Goal: Obtain resource: Obtain resource

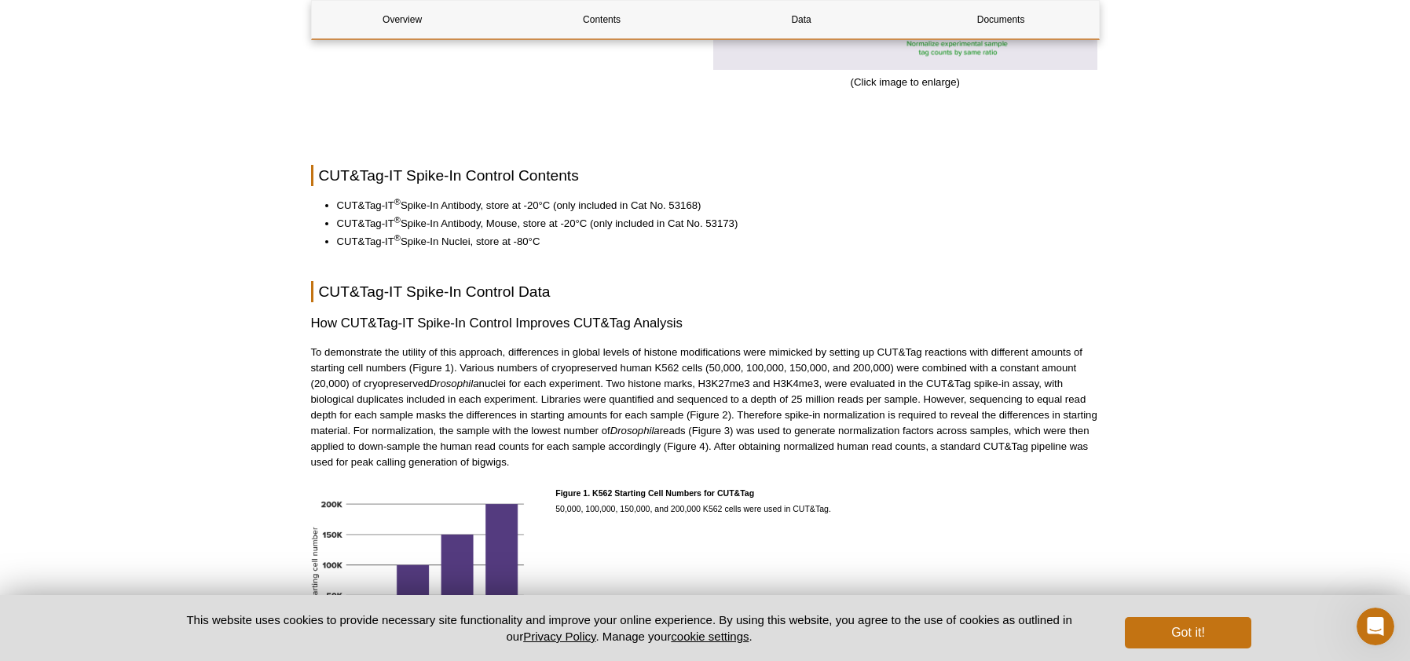
scroll to position [1251, 0]
drag, startPoint x: 464, startPoint y: 367, endPoint x: 619, endPoint y: 366, distance: 154.7
click at [619, 366] on p "To demonstrate the utility of this approach, differences in global levels of hi…" at bounding box center [705, 407] width 789 height 126
drag, startPoint x: 324, startPoint y: 328, endPoint x: 597, endPoint y: 322, distance: 272.6
click at [597, 322] on h3 "How CUT&Tag-IT Spike-In Control Improves CUT&Tag Analysis" at bounding box center [705, 322] width 789 height 19
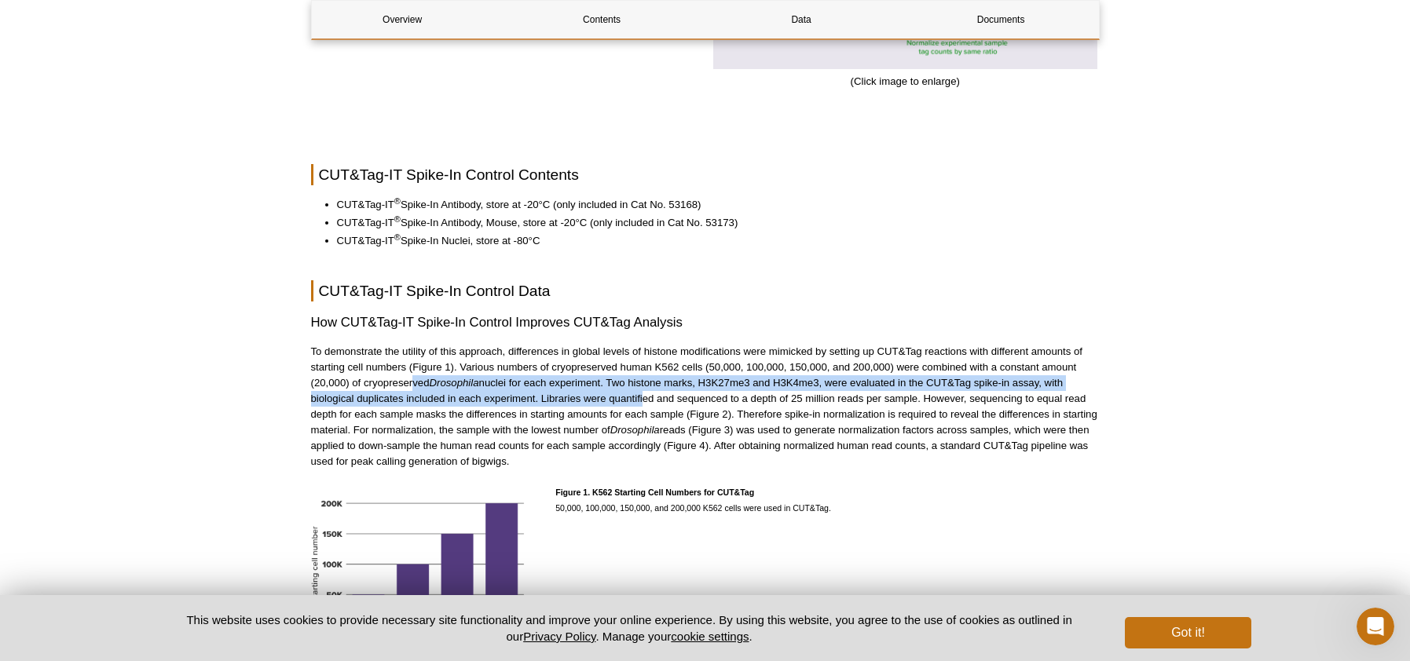
drag, startPoint x: 485, startPoint y: 383, endPoint x: 641, endPoint y: 408, distance: 157.7
click at [642, 406] on p "To demonstrate the utility of this approach, differences in global levels of hi…" at bounding box center [705, 407] width 789 height 126
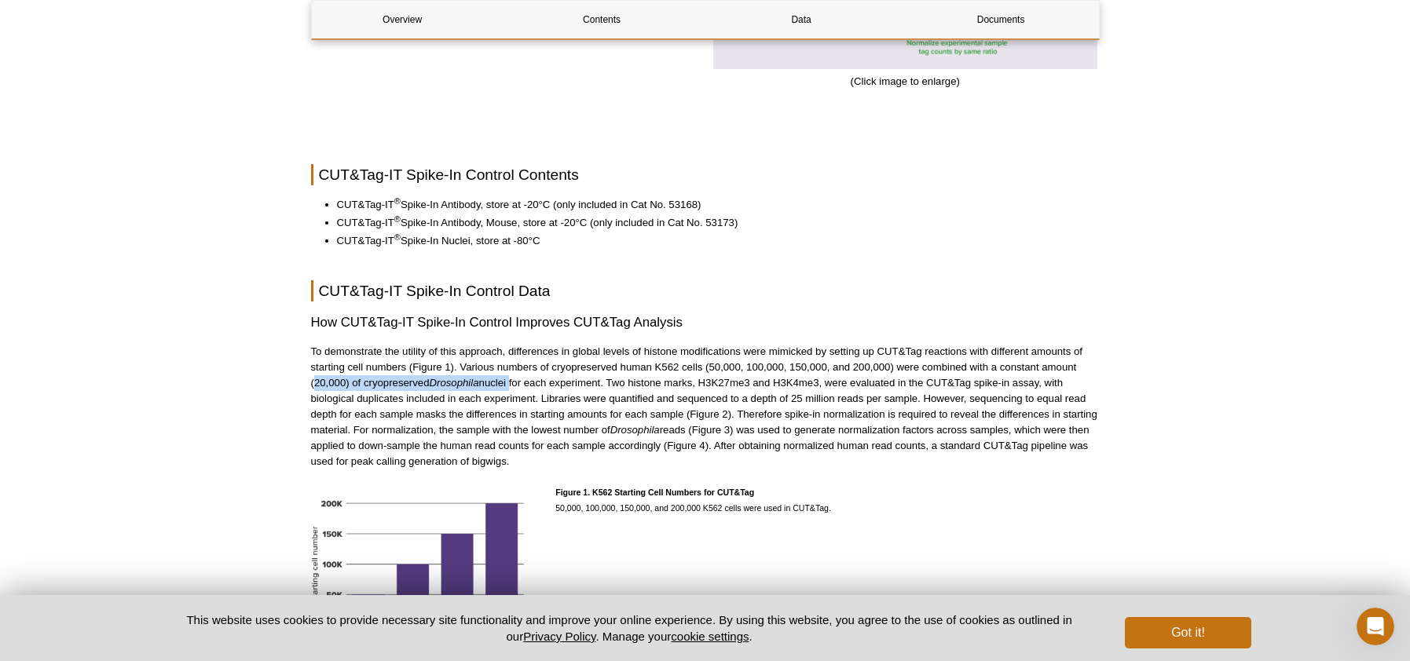
drag, startPoint x: 313, startPoint y: 380, endPoint x: 513, endPoint y: 388, distance: 200.4
click at [513, 388] on p "To demonstrate the utility of this approach, differences in global levels of hi…" at bounding box center [705, 407] width 789 height 126
drag, startPoint x: 712, startPoint y: 368, endPoint x: 744, endPoint y: 368, distance: 32.2
click at [744, 368] on p "To demonstrate the utility of this approach, differences in global levels of hi…" at bounding box center [705, 407] width 789 height 126
drag, startPoint x: 749, startPoint y: 368, endPoint x: 784, endPoint y: 368, distance: 35.4
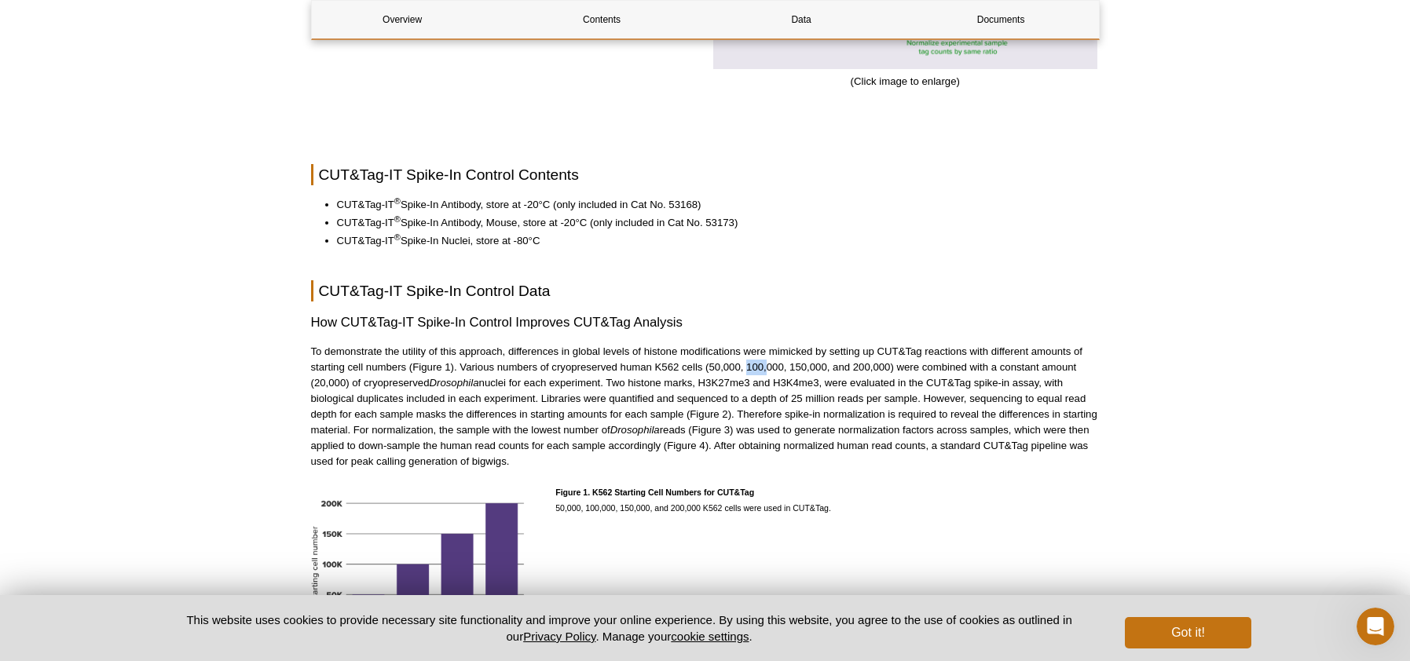
click at [767, 367] on p "To demonstrate the utility of this approach, differences in global levels of hi…" at bounding box center [705, 407] width 789 height 126
drag, startPoint x: 795, startPoint y: 368, endPoint x: 832, endPoint y: 368, distance: 36.9
click at [828, 368] on p "To demonstrate the utility of this approach, differences in global levels of hi…" at bounding box center [705, 407] width 789 height 126
click at [917, 371] on p "To demonstrate the utility of this approach, differences in global levels of hi…" at bounding box center [705, 407] width 789 height 126
drag, startPoint x: 652, startPoint y: 369, endPoint x: 674, endPoint y: 368, distance: 22.0
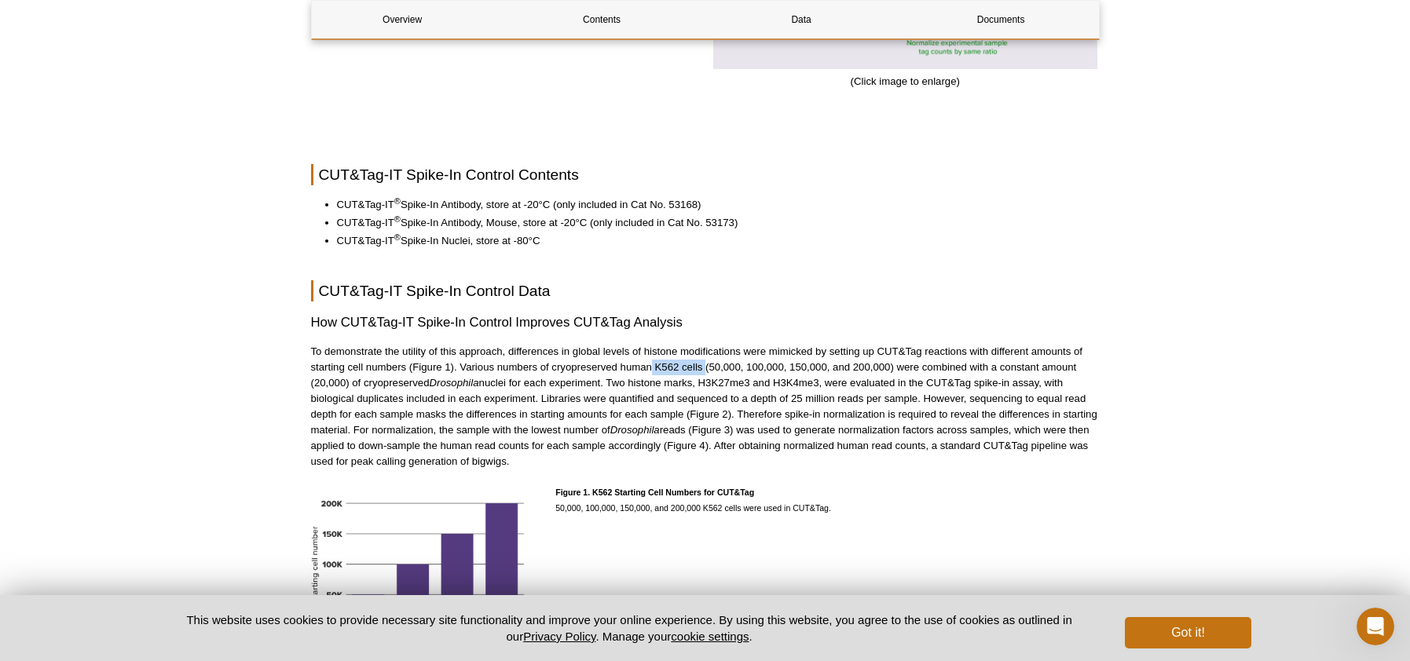
click at [705, 368] on p "To demonstrate the utility of this approach, differences in global levels of hi…" at bounding box center [705, 407] width 789 height 126
drag, startPoint x: 677, startPoint y: 366, endPoint x: 802, endPoint y: 368, distance: 124.9
click at [782, 364] on p "To demonstrate the utility of this approach, differences in global levels of hi…" at bounding box center [705, 407] width 789 height 126
drag, startPoint x: 316, startPoint y: 383, endPoint x: 346, endPoint y: 385, distance: 30.7
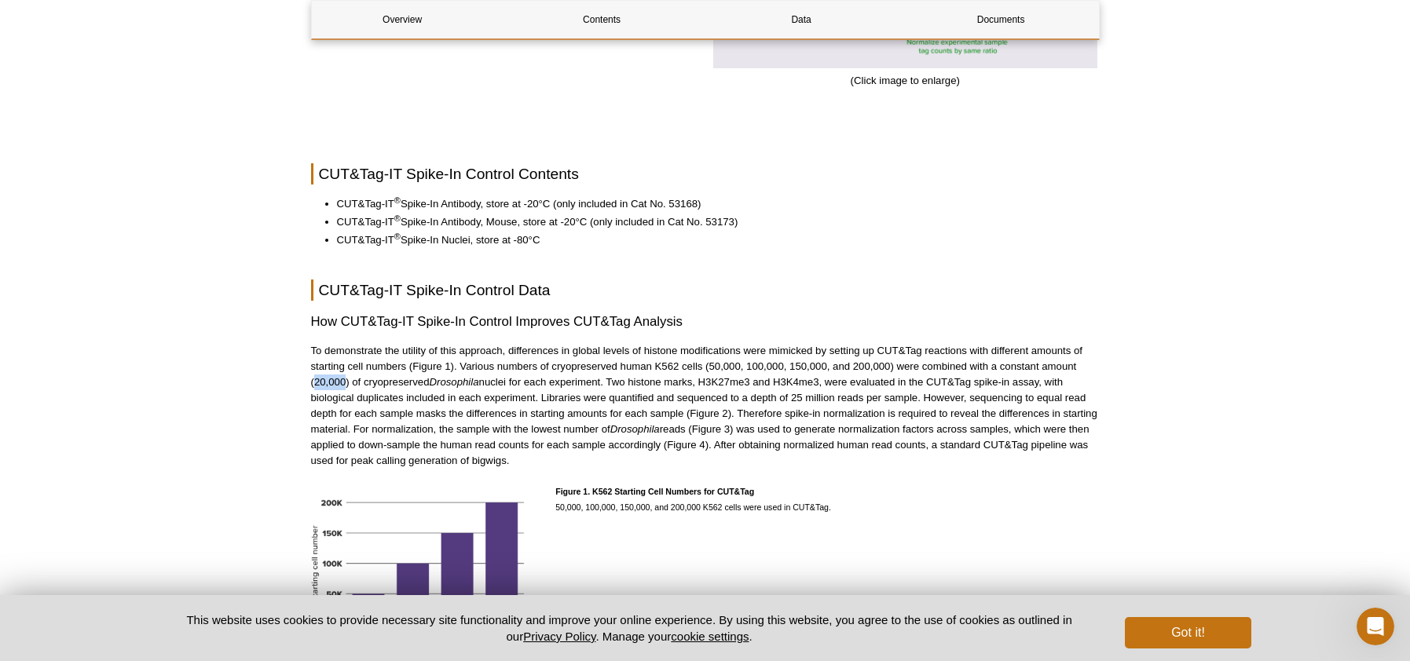
click at [346, 385] on p "To demonstrate the utility of this approach, differences in global levels of hi…" at bounding box center [705, 406] width 789 height 126
drag, startPoint x: 749, startPoint y: 366, endPoint x: 783, endPoint y: 366, distance: 34.6
click at [783, 366] on p "To demonstrate the utility of this approach, differences in global levels of hi…" at bounding box center [705, 406] width 789 height 126
drag, startPoint x: 320, startPoint y: 383, endPoint x: 361, endPoint y: 383, distance: 40.9
click at [361, 383] on p "To demonstrate the utility of this approach, differences in global levels of hi…" at bounding box center [705, 406] width 789 height 126
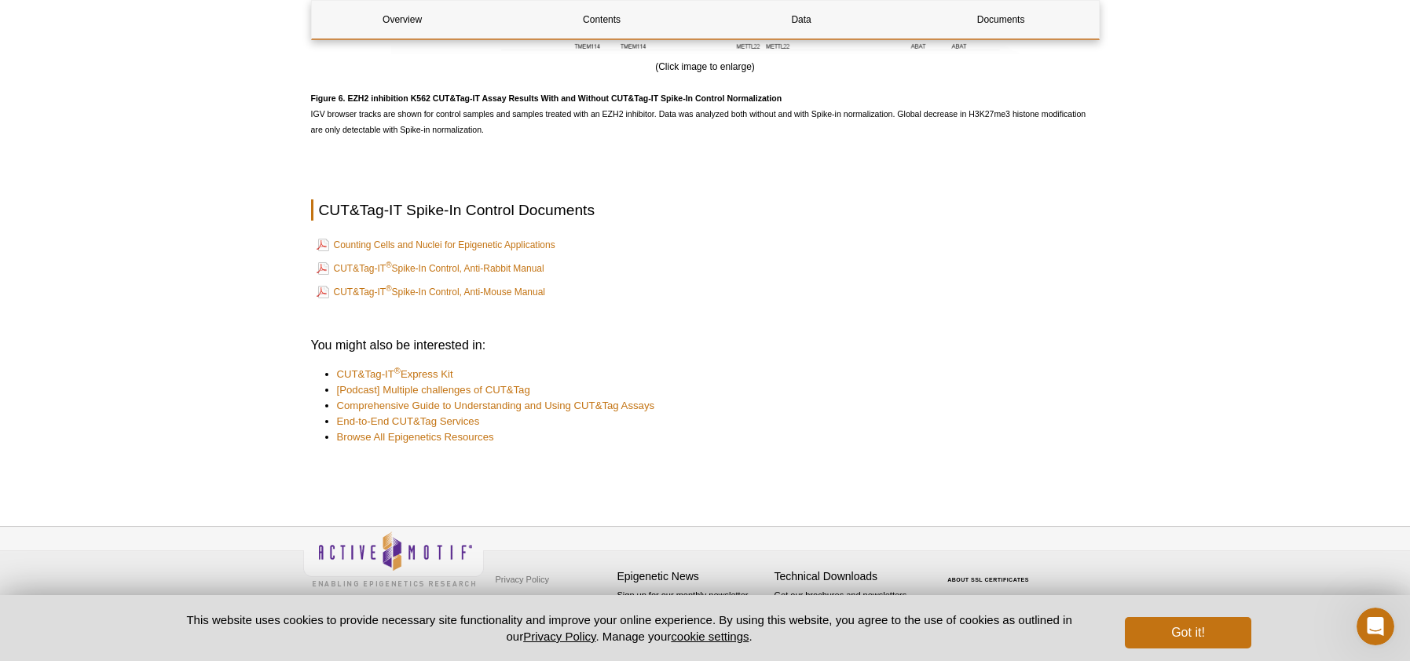
scroll to position [3293, 0]
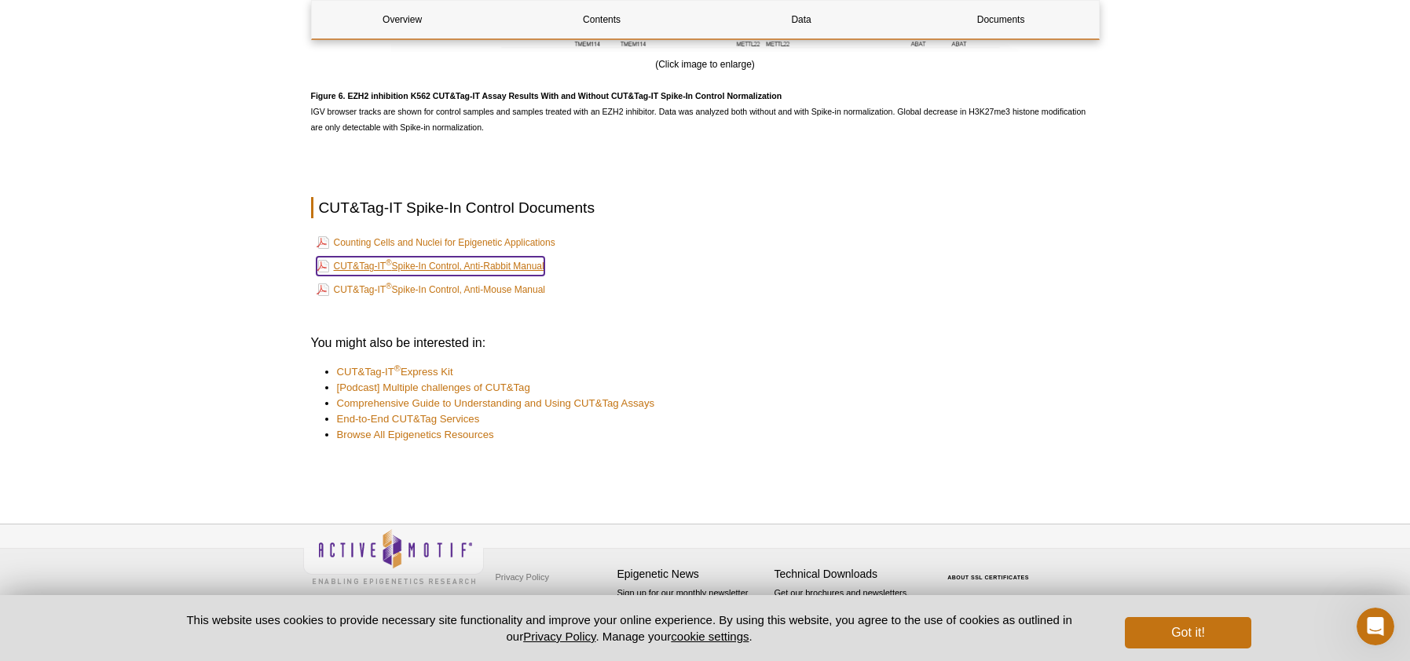
click at [496, 274] on link "CUT&Tag-IT ® Spike-In Control, Anti-Rabbit Manual" at bounding box center [431, 266] width 228 height 19
click at [921, 310] on p at bounding box center [705, 310] width 789 height 16
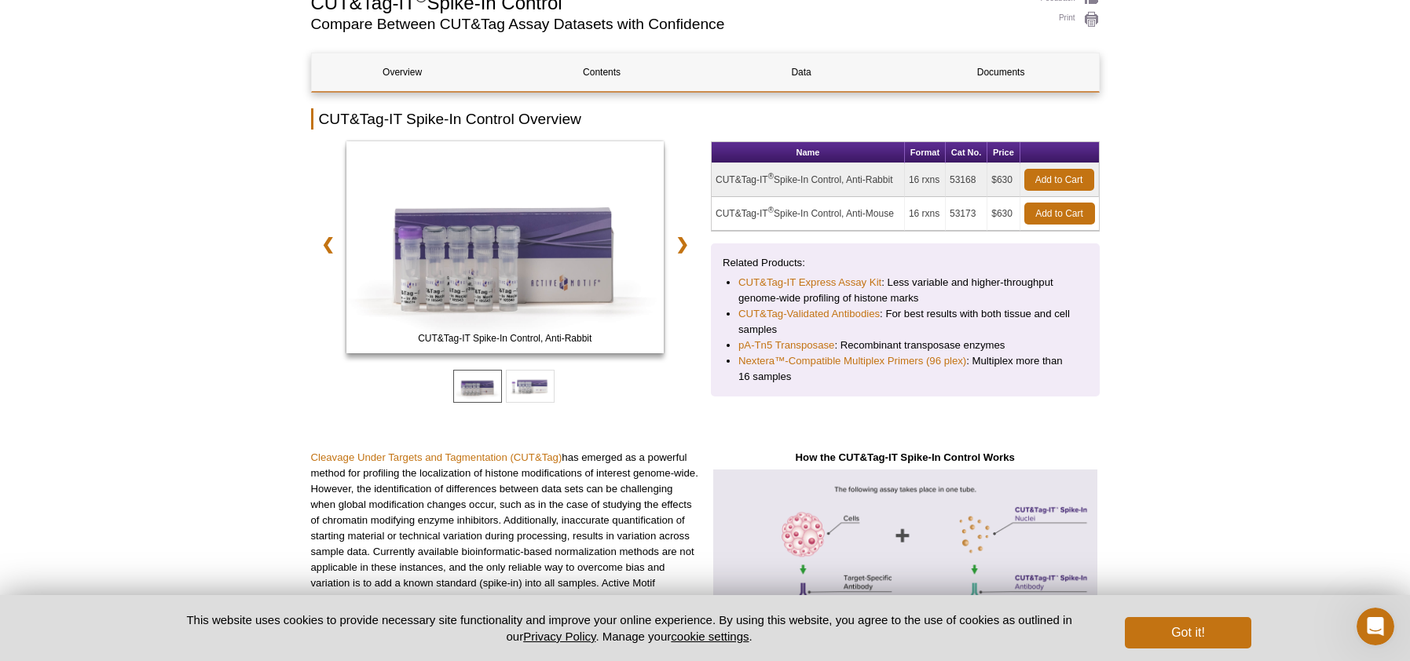
scroll to position [0, 0]
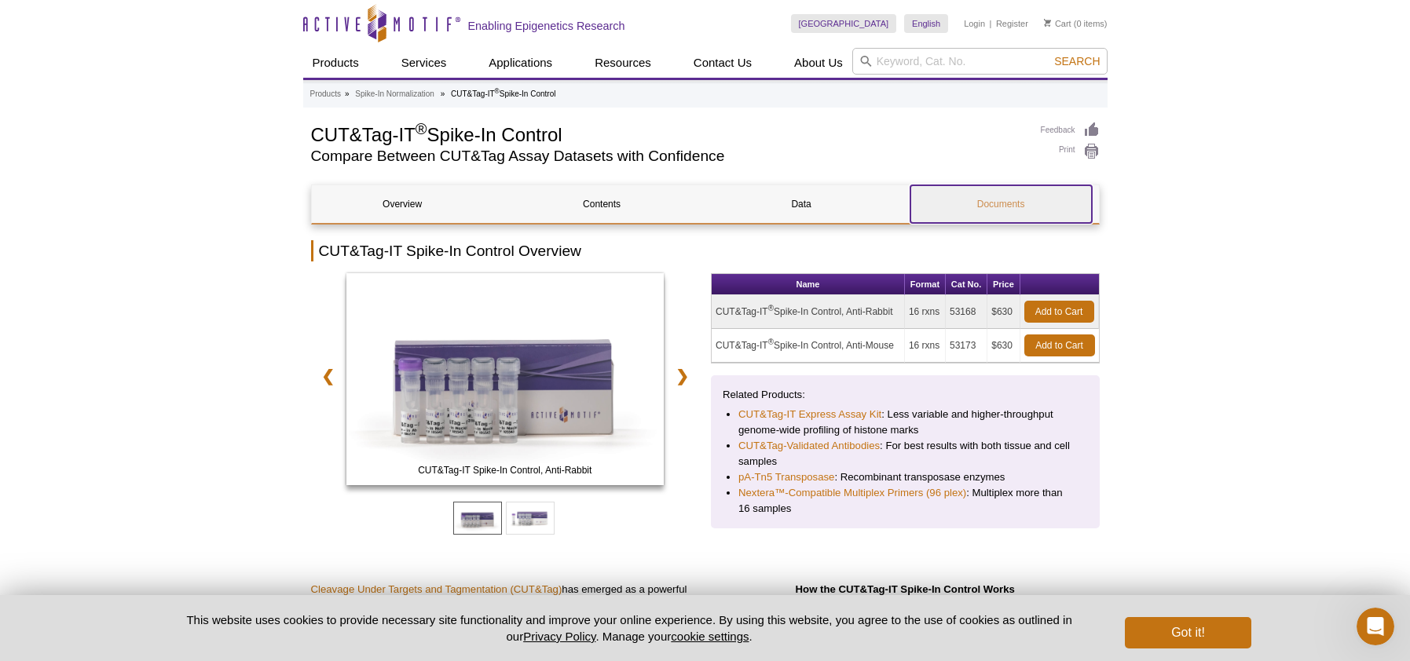
click at [944, 204] on link "Documents" at bounding box center [1000, 204] width 181 height 38
